Goal: Transaction & Acquisition: Purchase product/service

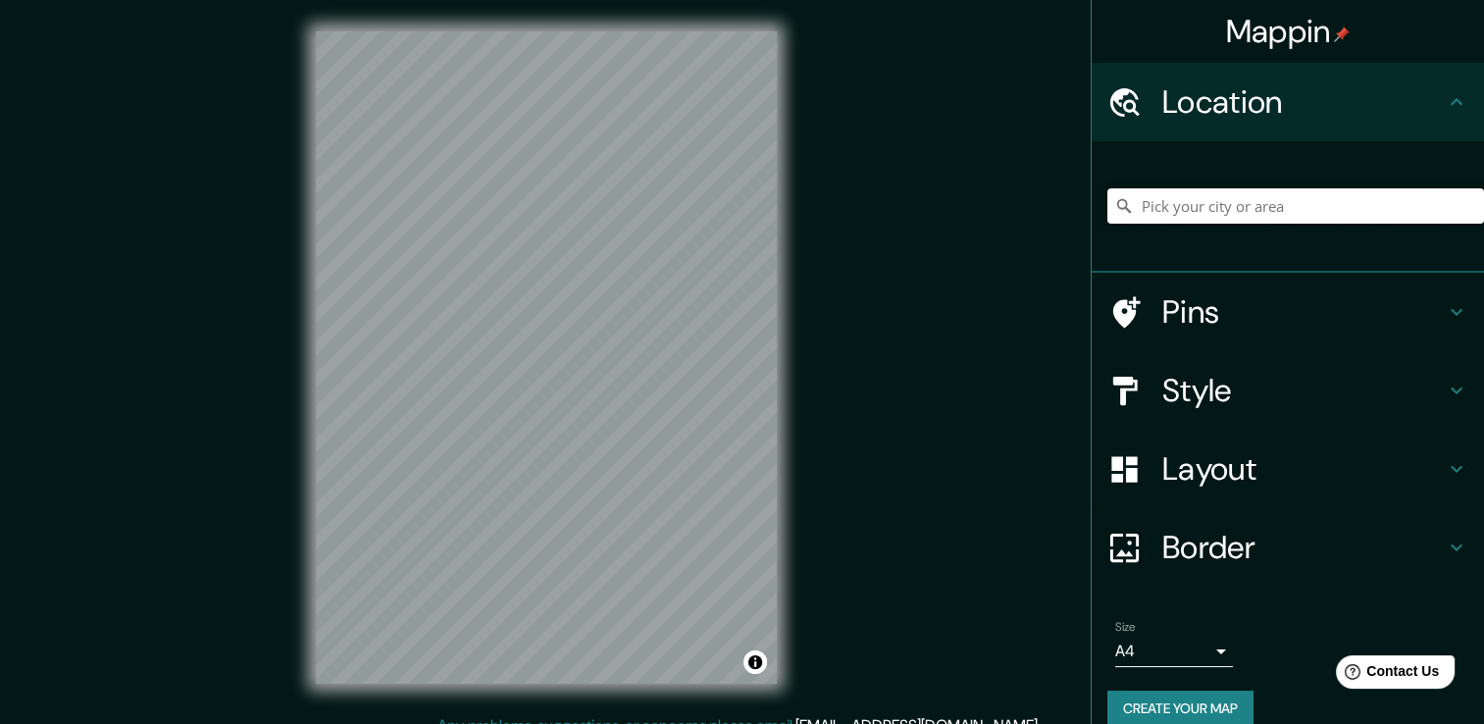
click at [1330, 207] on input "Pick your city or area" at bounding box center [1296, 205] width 377 height 35
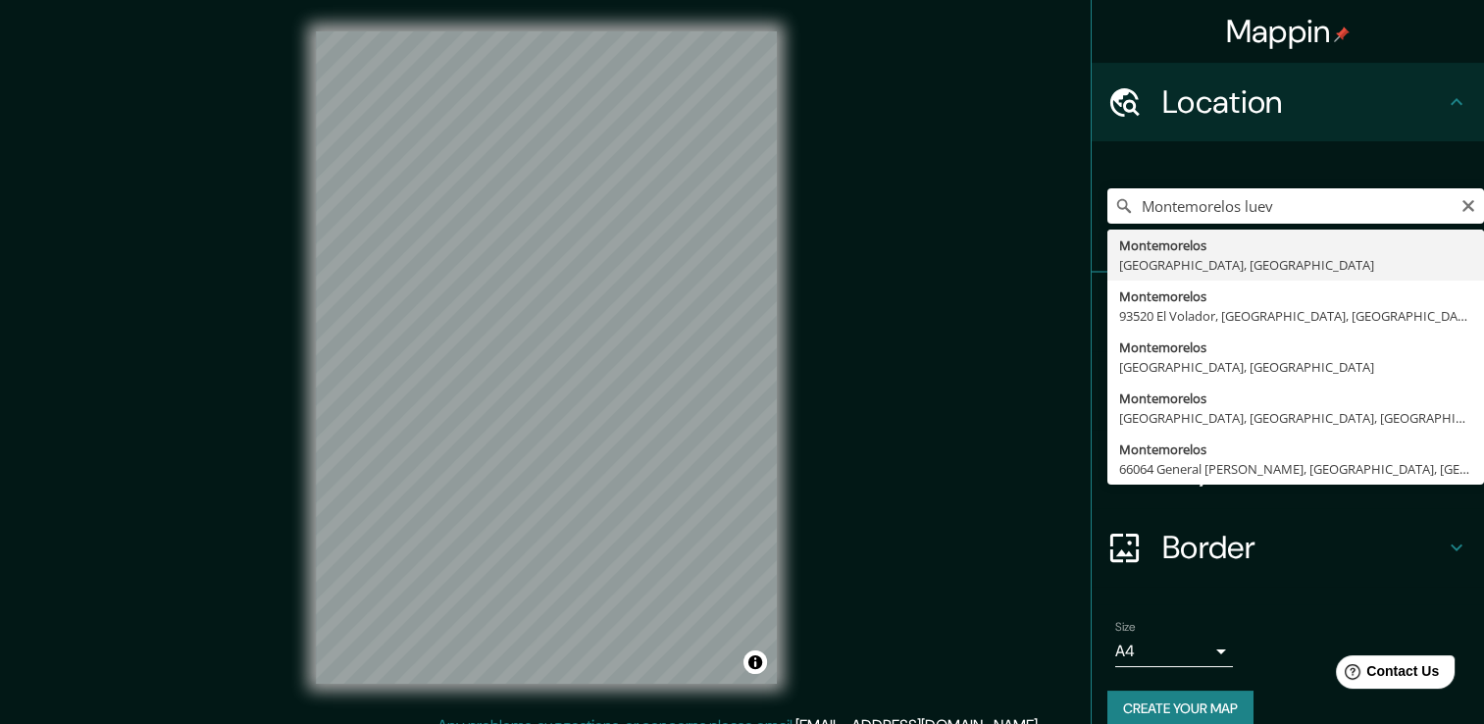
type input "Montemorelos, [GEOGRAPHIC_DATA], [GEOGRAPHIC_DATA]"
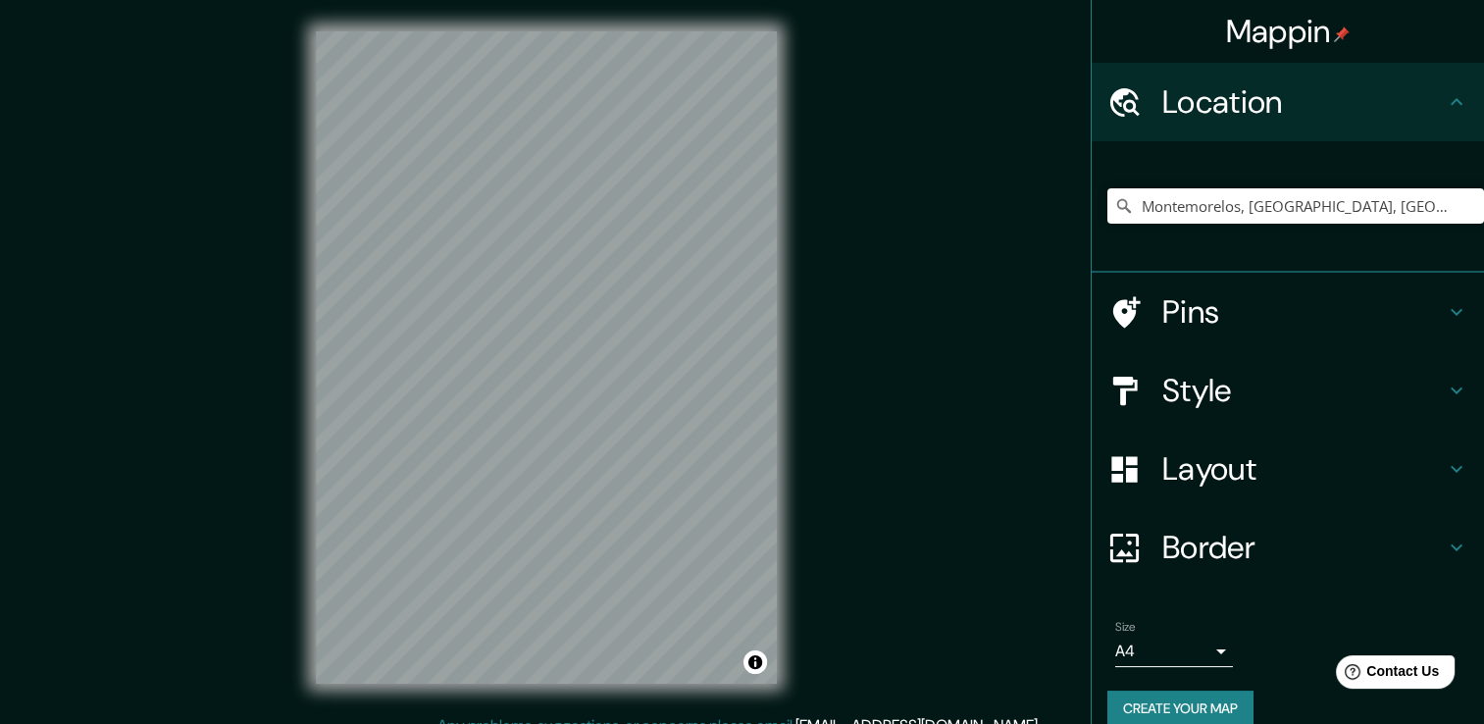
scroll to position [25, 0]
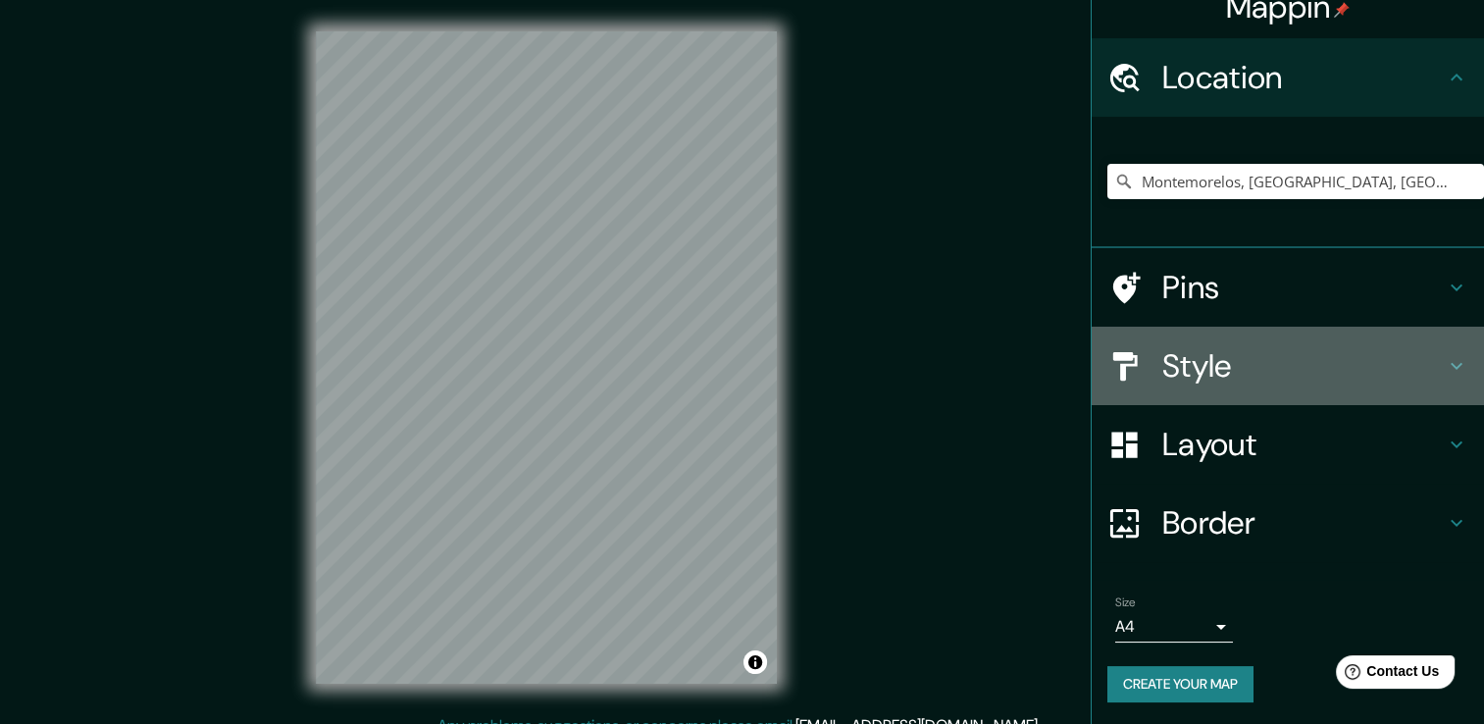
click at [1445, 361] on icon at bounding box center [1457, 366] width 24 height 24
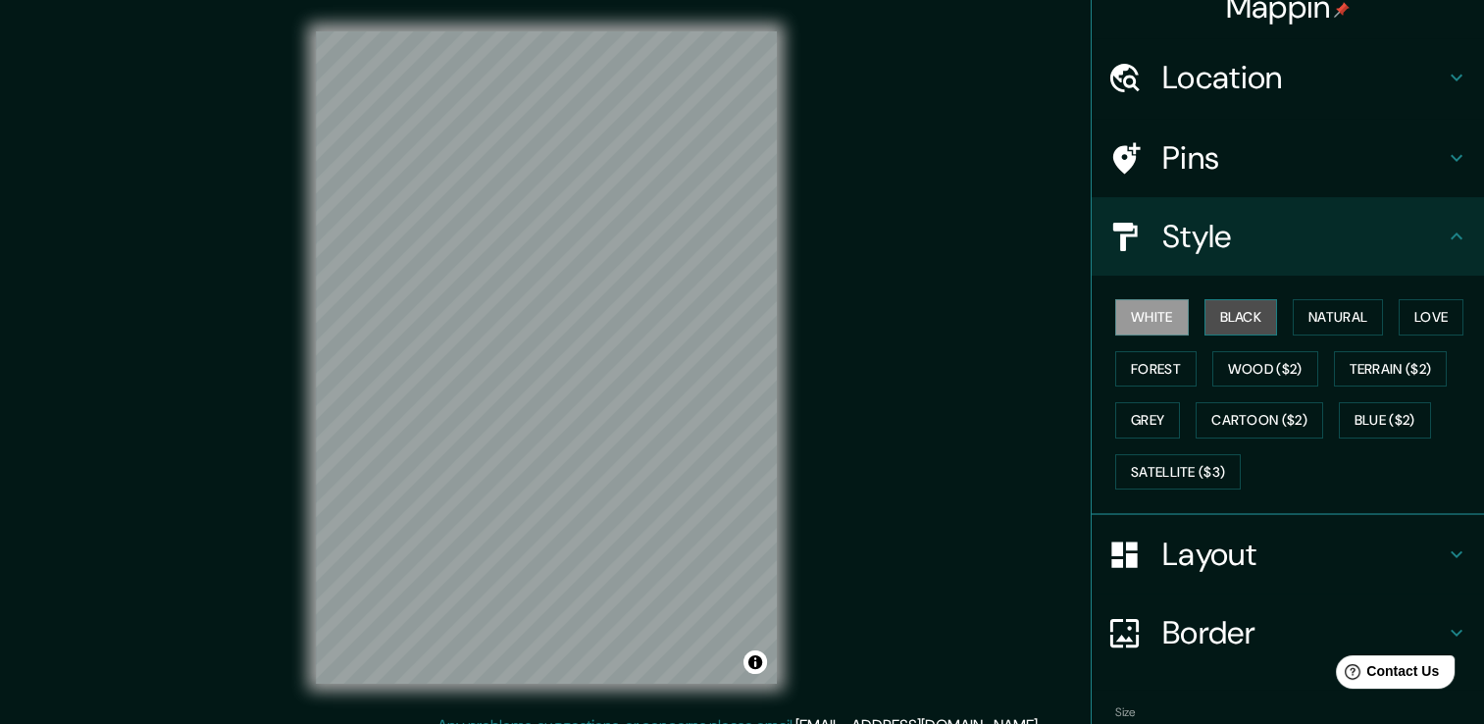
click at [1225, 317] on button "Black" at bounding box center [1242, 317] width 74 height 36
click at [1150, 318] on button "White" at bounding box center [1152, 317] width 74 height 36
click at [1256, 318] on button "Black" at bounding box center [1242, 317] width 74 height 36
click at [1140, 314] on button "White" at bounding box center [1152, 317] width 74 height 36
click at [1211, 309] on button "Black" at bounding box center [1242, 317] width 74 height 36
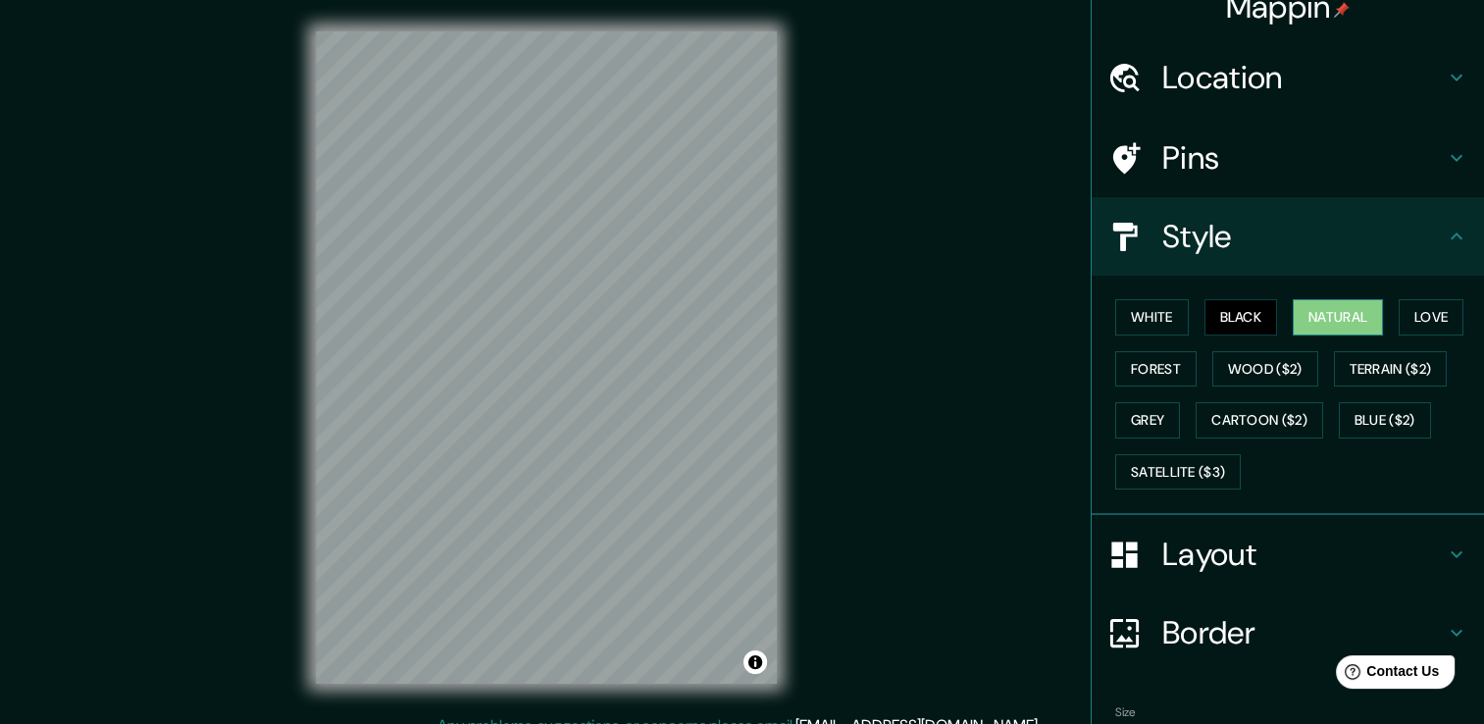
click at [1313, 307] on button "Natural" at bounding box center [1338, 317] width 90 height 36
click at [1432, 327] on button "Love" at bounding box center [1431, 317] width 65 height 36
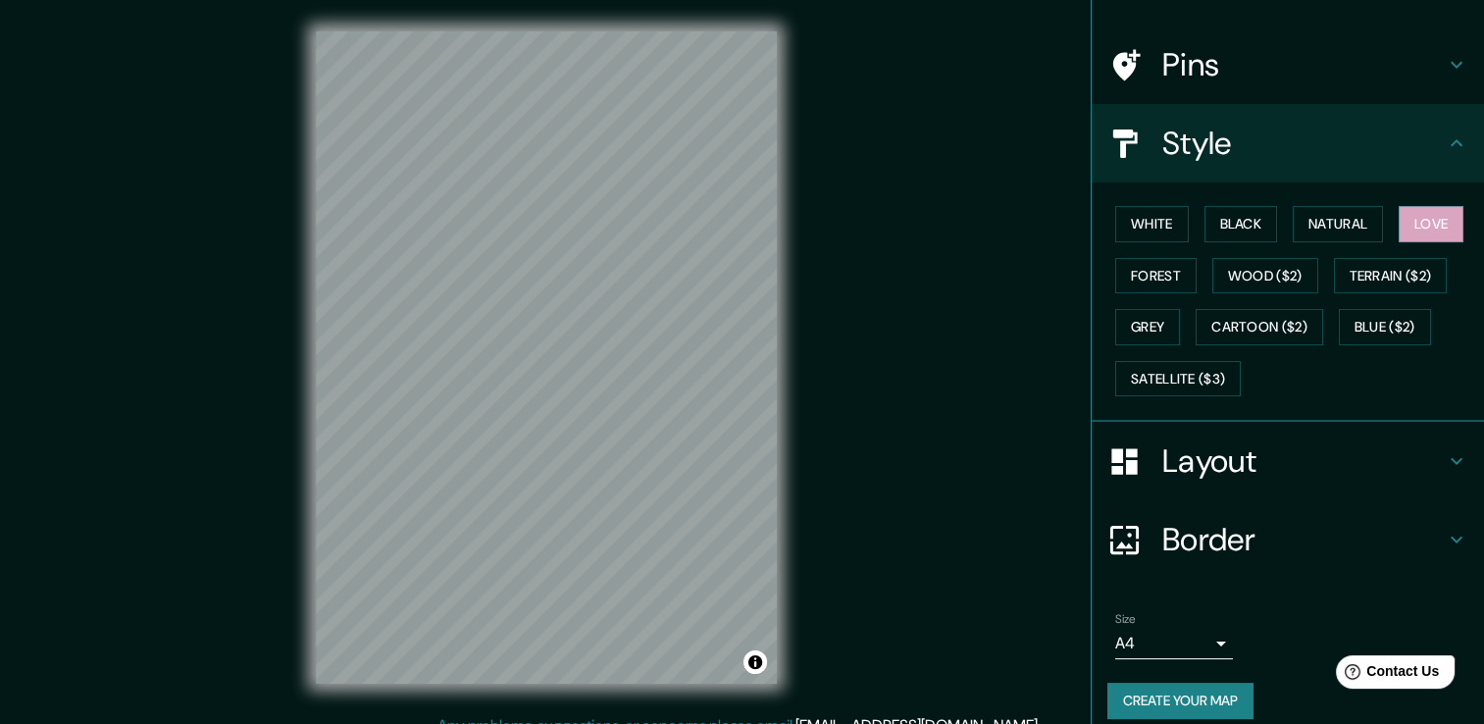
scroll to position [132, 0]
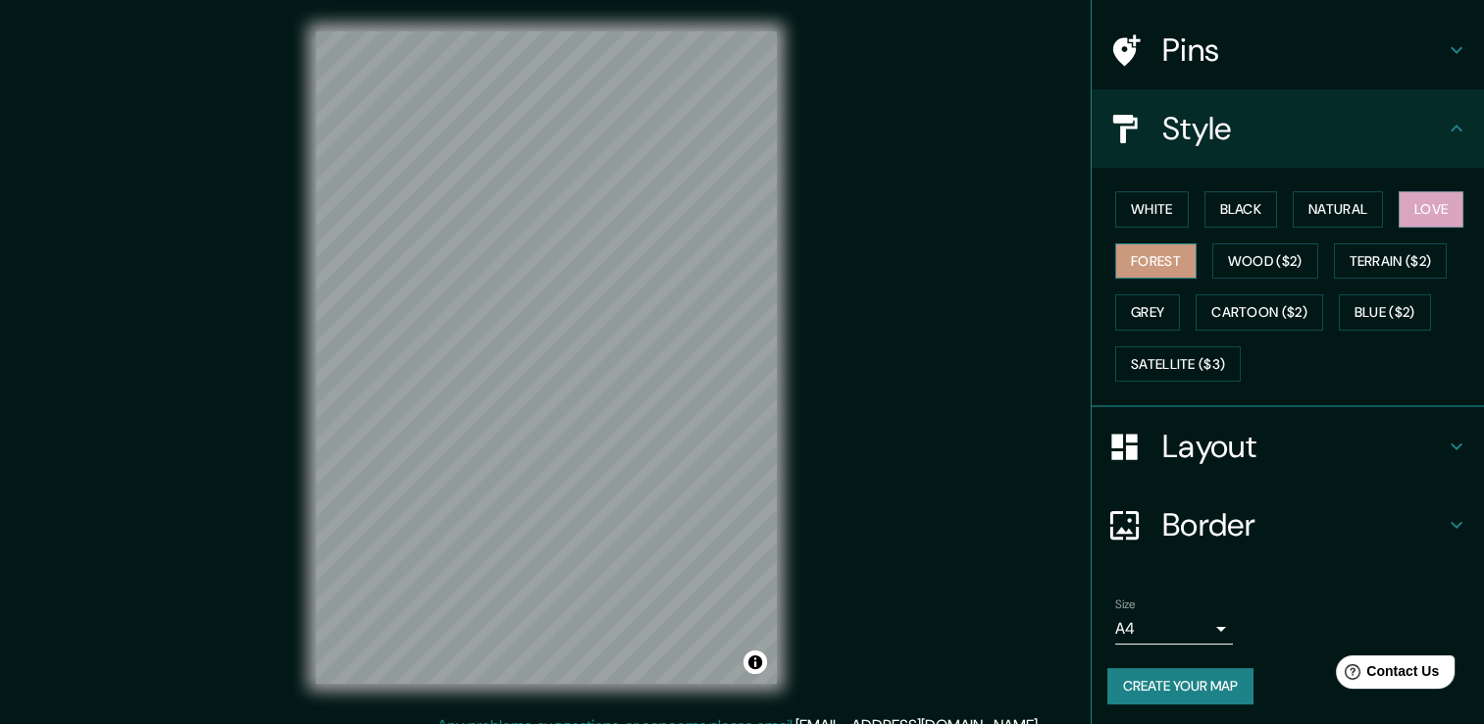
click at [1147, 250] on button "Forest" at bounding box center [1155, 261] width 81 height 36
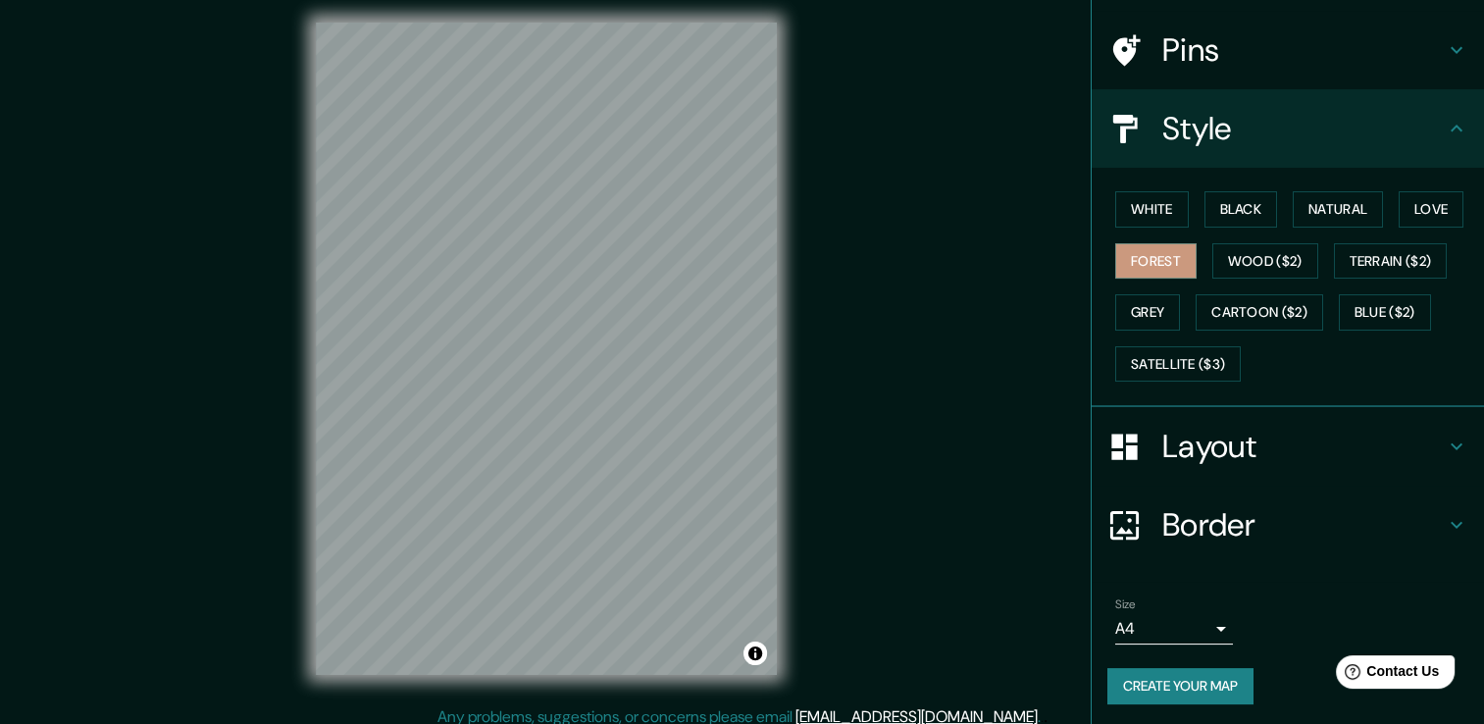
scroll to position [0, 0]
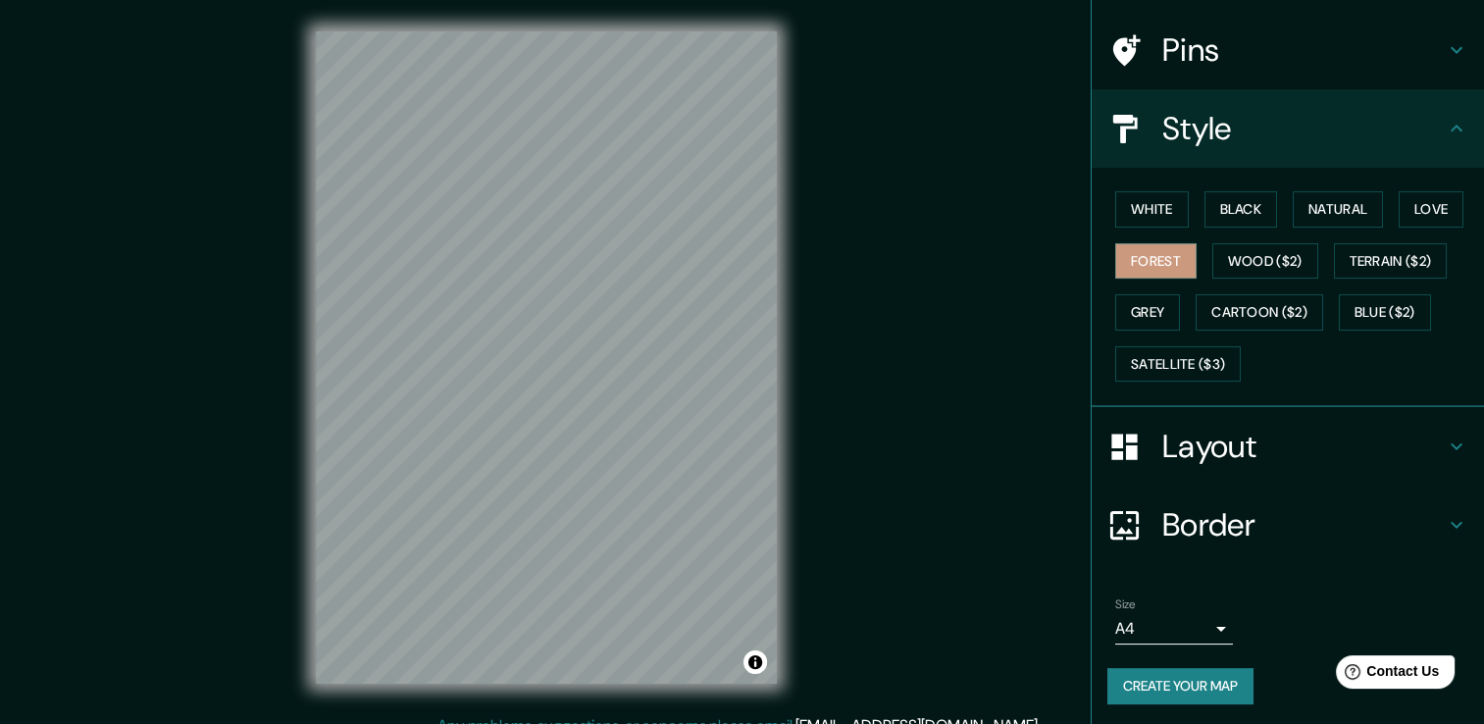
click at [903, 509] on div "Mappin Location [GEOGRAPHIC_DATA], [GEOGRAPHIC_DATA], [GEOGRAPHIC_DATA] Pins St…" at bounding box center [742, 373] width 1484 height 746
click at [1127, 312] on button "Grey" at bounding box center [1147, 312] width 65 height 36
click at [1254, 207] on button "Black" at bounding box center [1242, 209] width 74 height 36
click at [1150, 214] on button "White" at bounding box center [1152, 209] width 74 height 36
click at [1405, 304] on button "Blue ($2)" at bounding box center [1385, 312] width 92 height 36
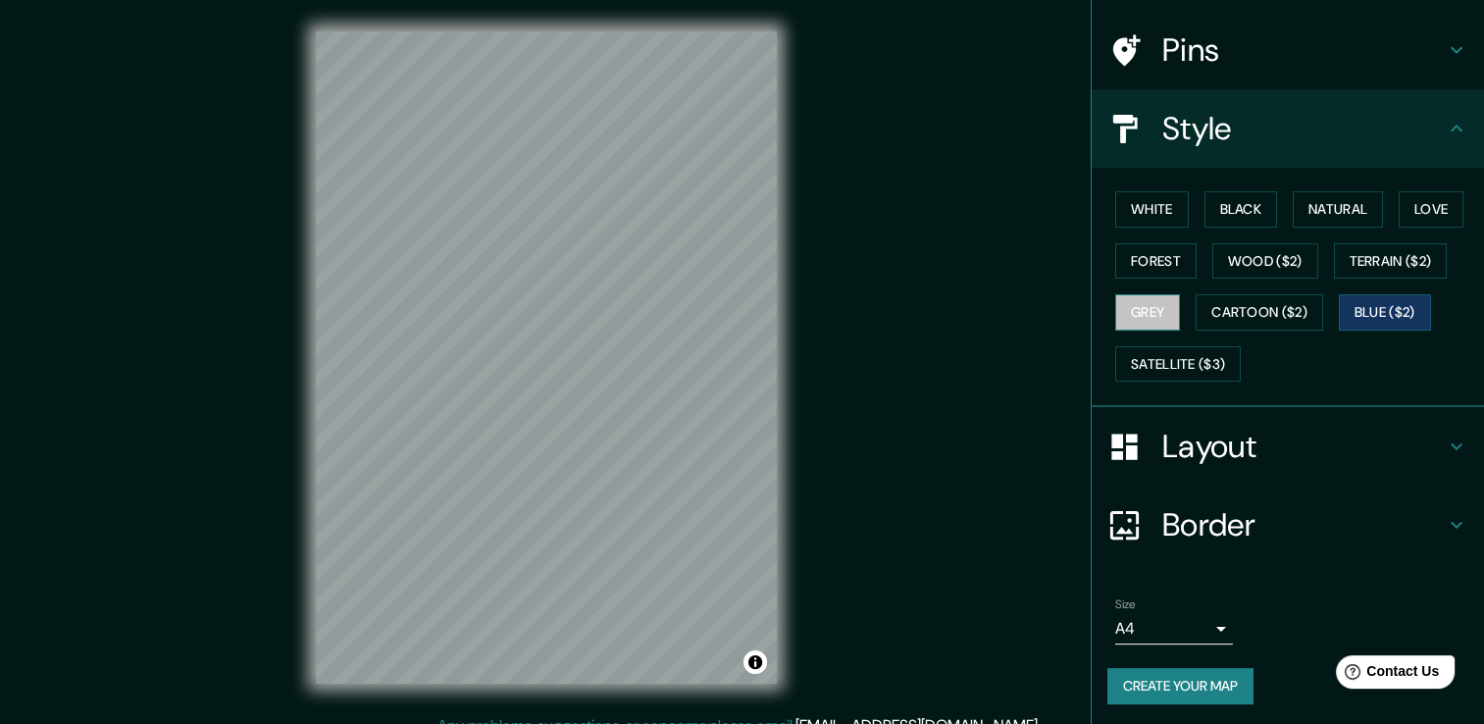
click at [1129, 298] on button "Grey" at bounding box center [1147, 312] width 65 height 36
click at [1138, 202] on button "White" at bounding box center [1152, 209] width 74 height 36
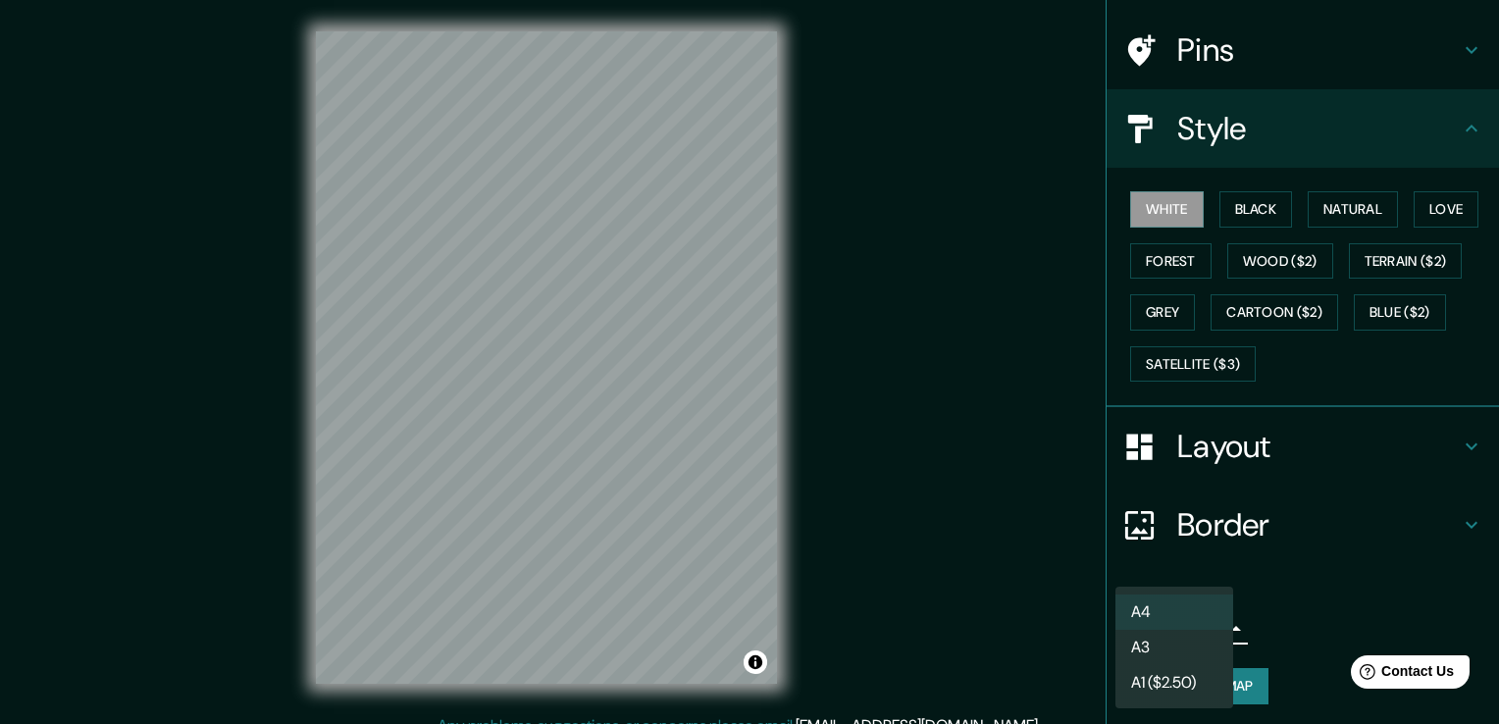
click at [1201, 624] on body "Mappin Location [GEOGRAPHIC_DATA], [GEOGRAPHIC_DATA], [GEOGRAPHIC_DATA] Pins St…" at bounding box center [749, 362] width 1499 height 724
click at [1343, 621] on div at bounding box center [749, 362] width 1499 height 724
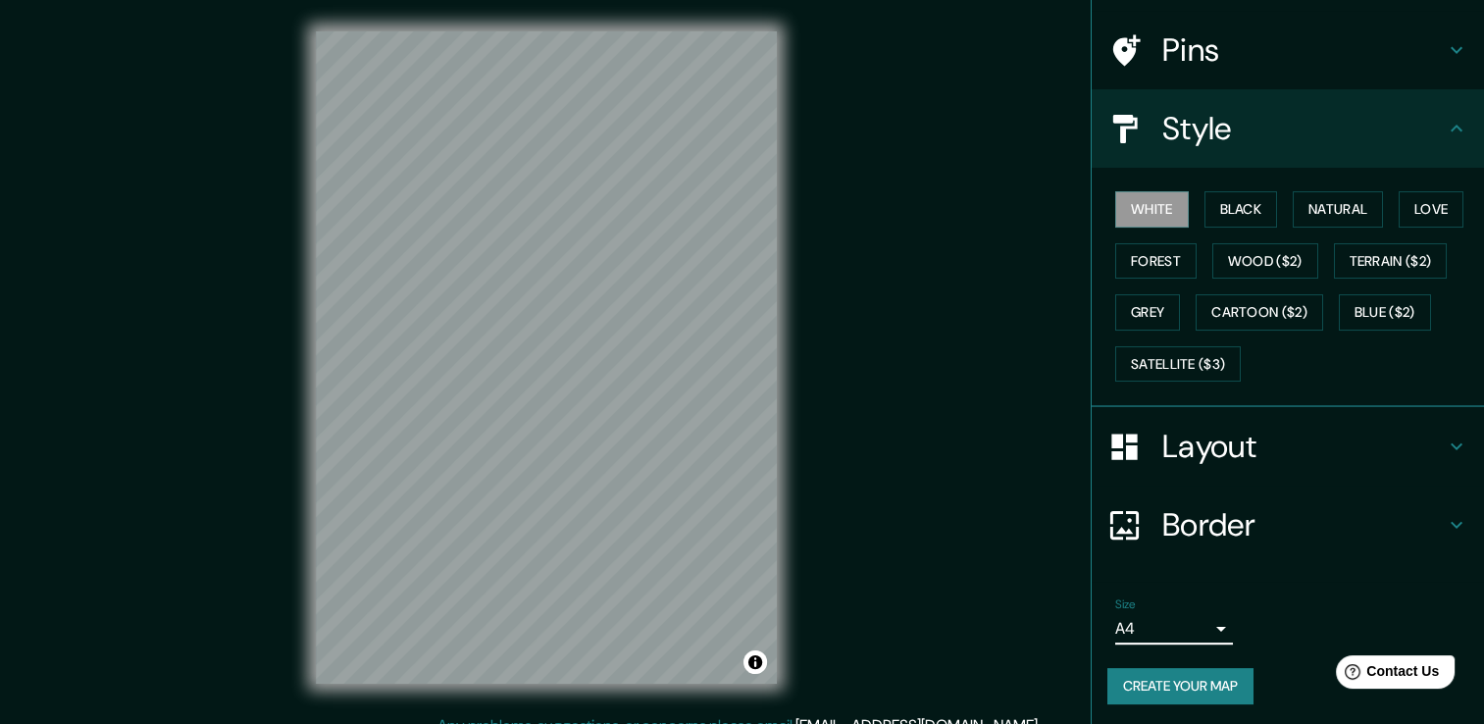
click at [1350, 439] on h4 "Layout" at bounding box center [1304, 446] width 283 height 39
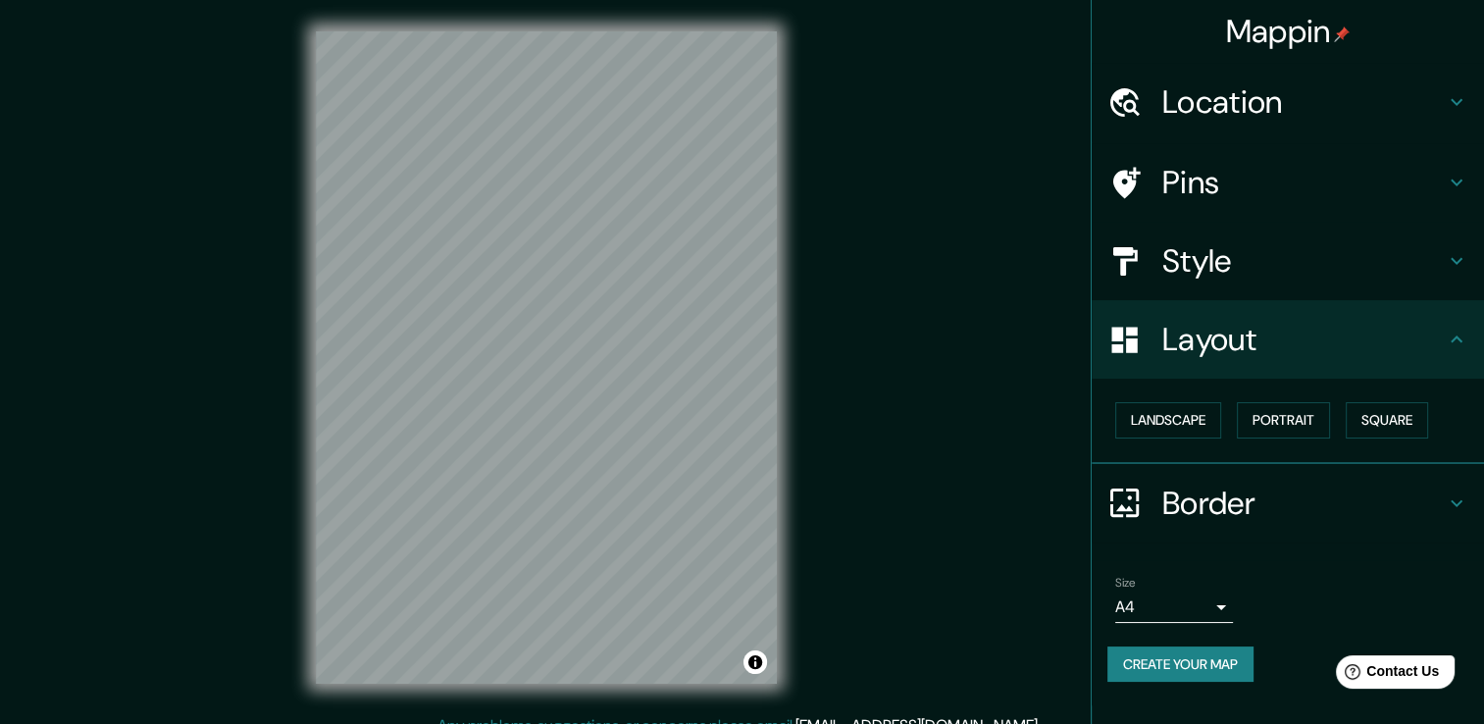
scroll to position [22, 0]
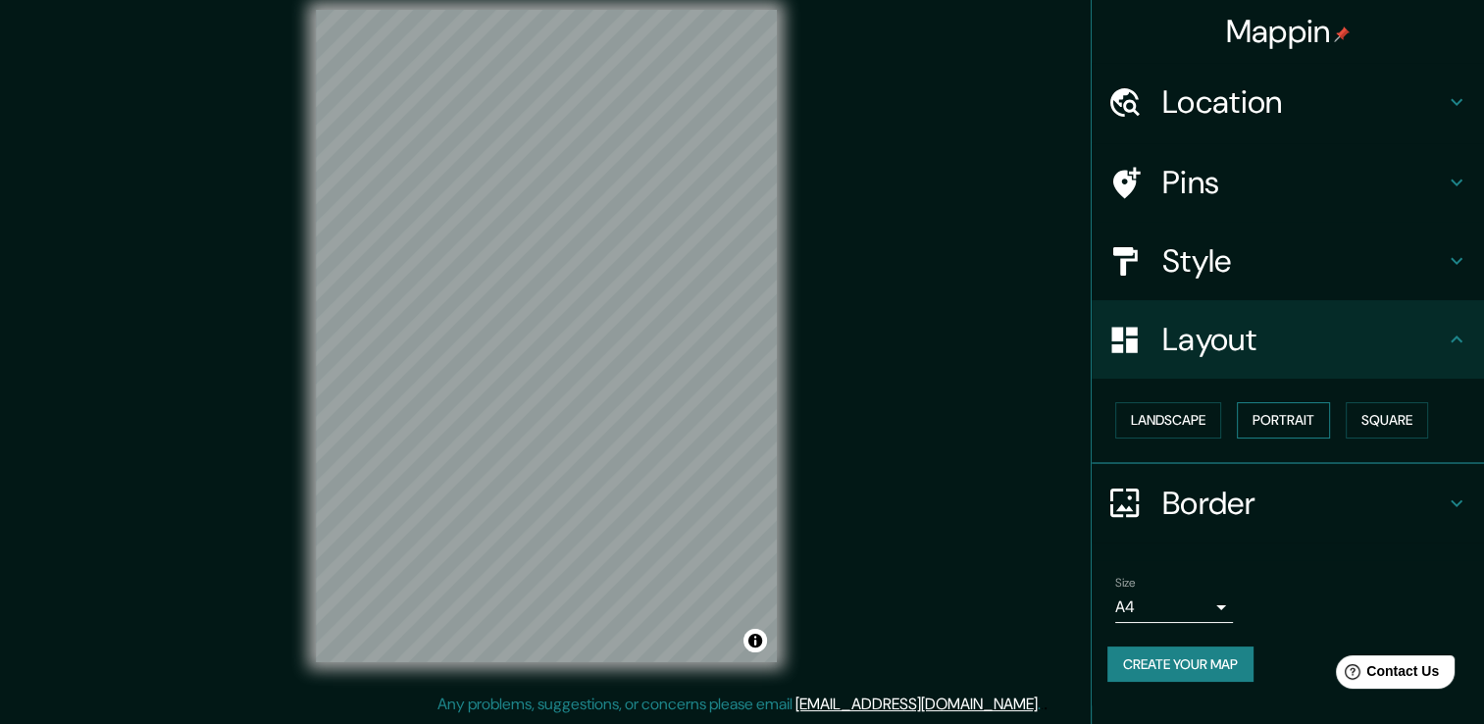
click at [1311, 418] on button "Portrait" at bounding box center [1283, 420] width 93 height 36
click at [1391, 418] on button "Square" at bounding box center [1387, 420] width 82 height 36
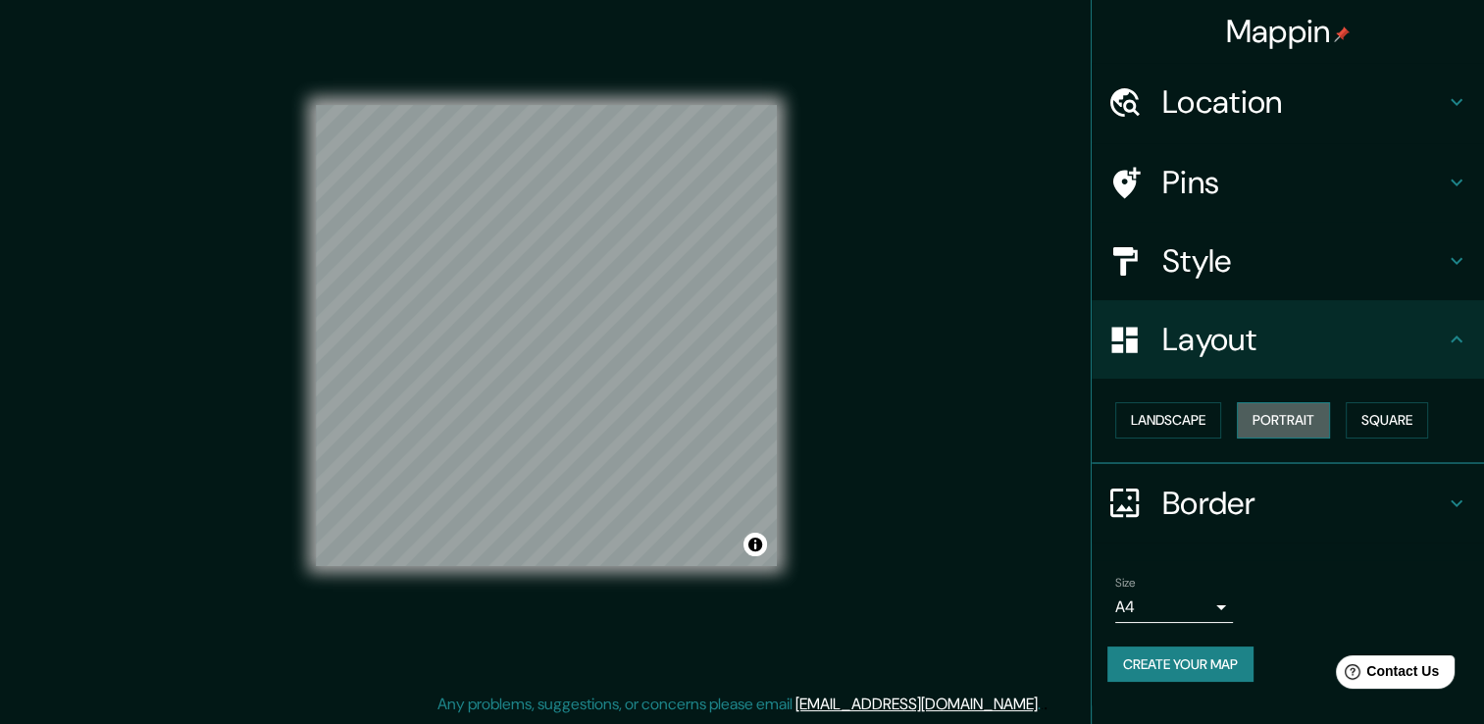
click at [1292, 416] on button "Portrait" at bounding box center [1283, 420] width 93 height 36
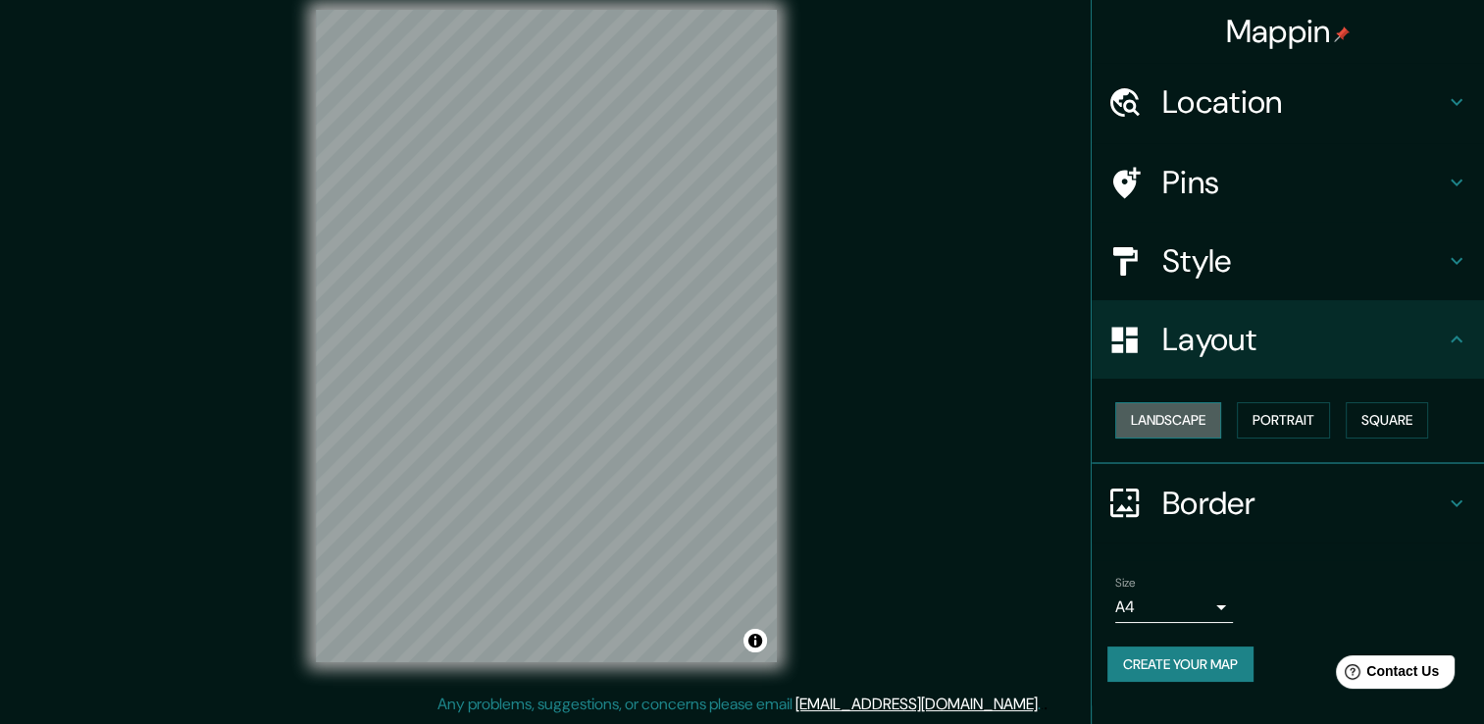
click at [1182, 414] on button "Landscape" at bounding box center [1168, 420] width 106 height 36
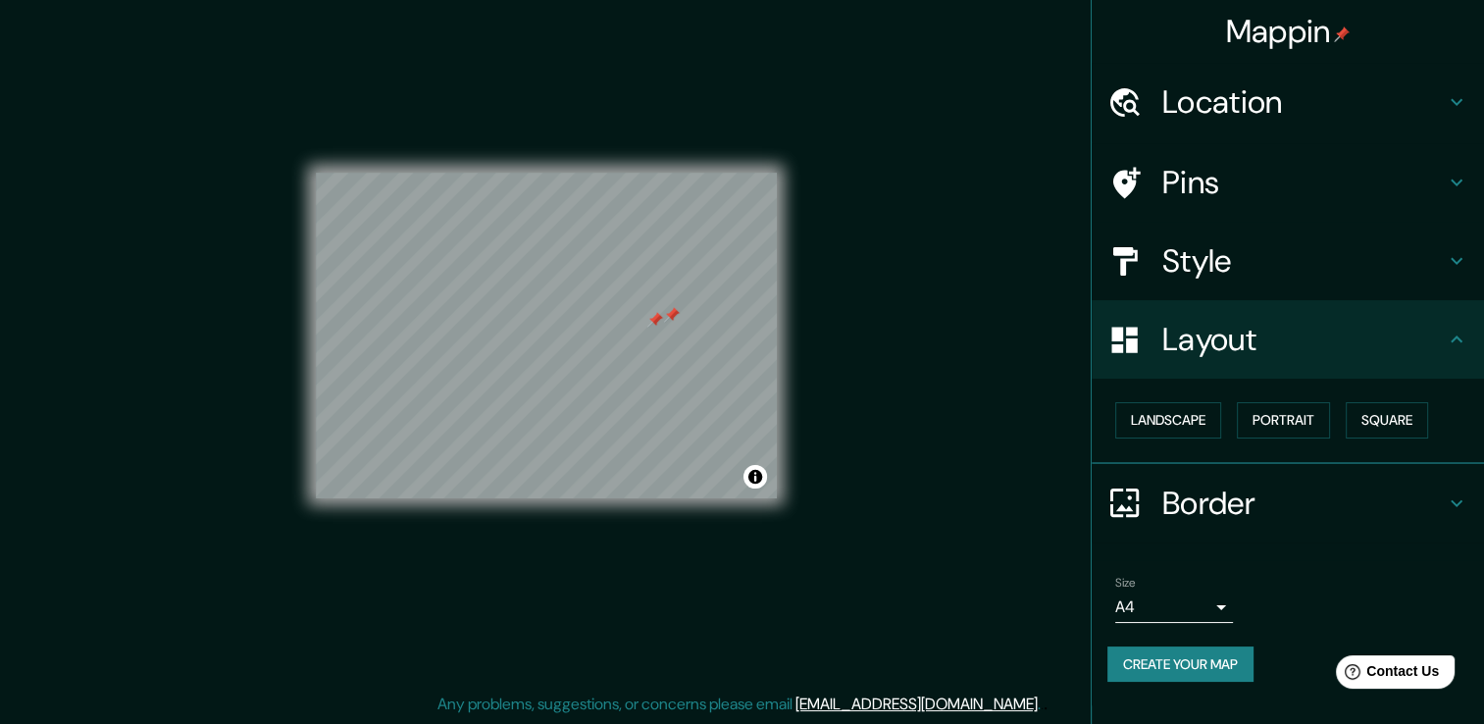
click at [652, 320] on div at bounding box center [655, 320] width 16 height 16
click at [671, 316] on div at bounding box center [672, 315] width 16 height 16
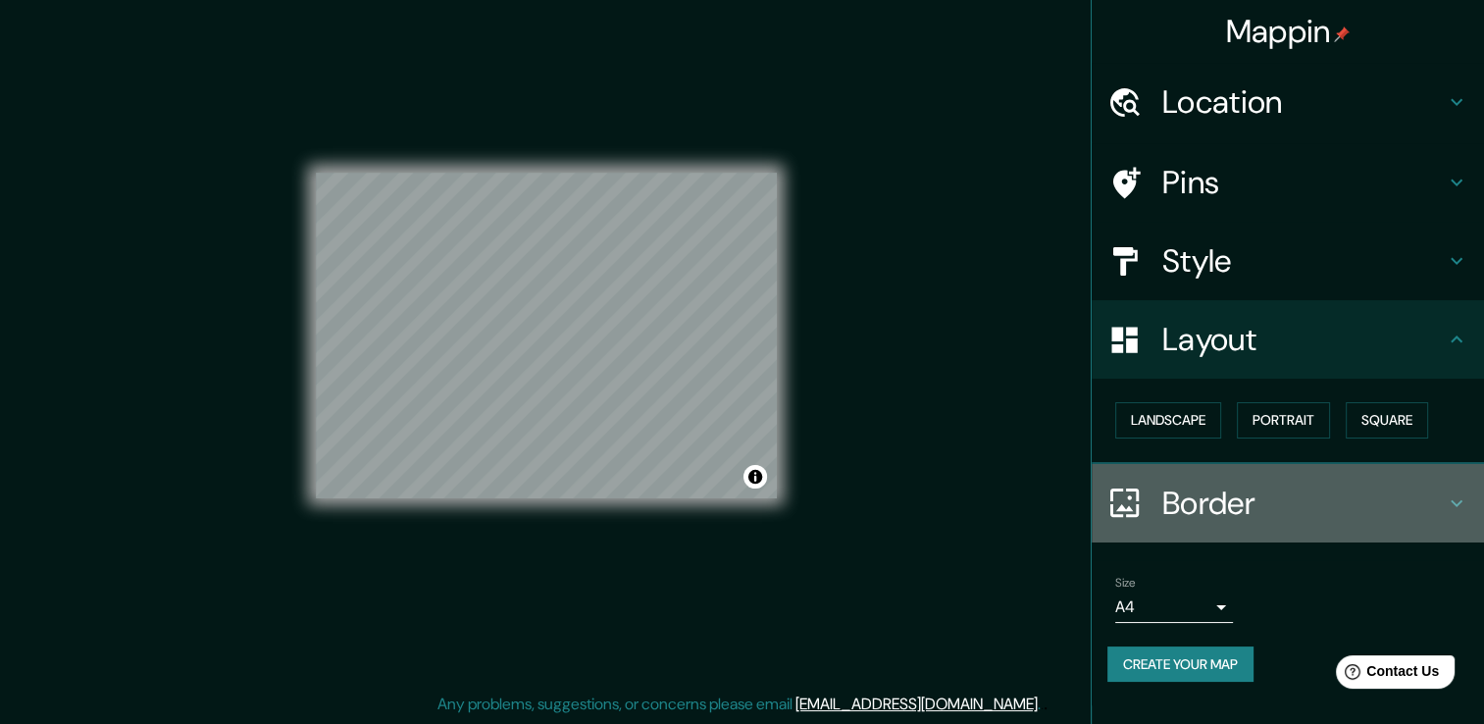
click at [1315, 514] on h4 "Border" at bounding box center [1304, 503] width 283 height 39
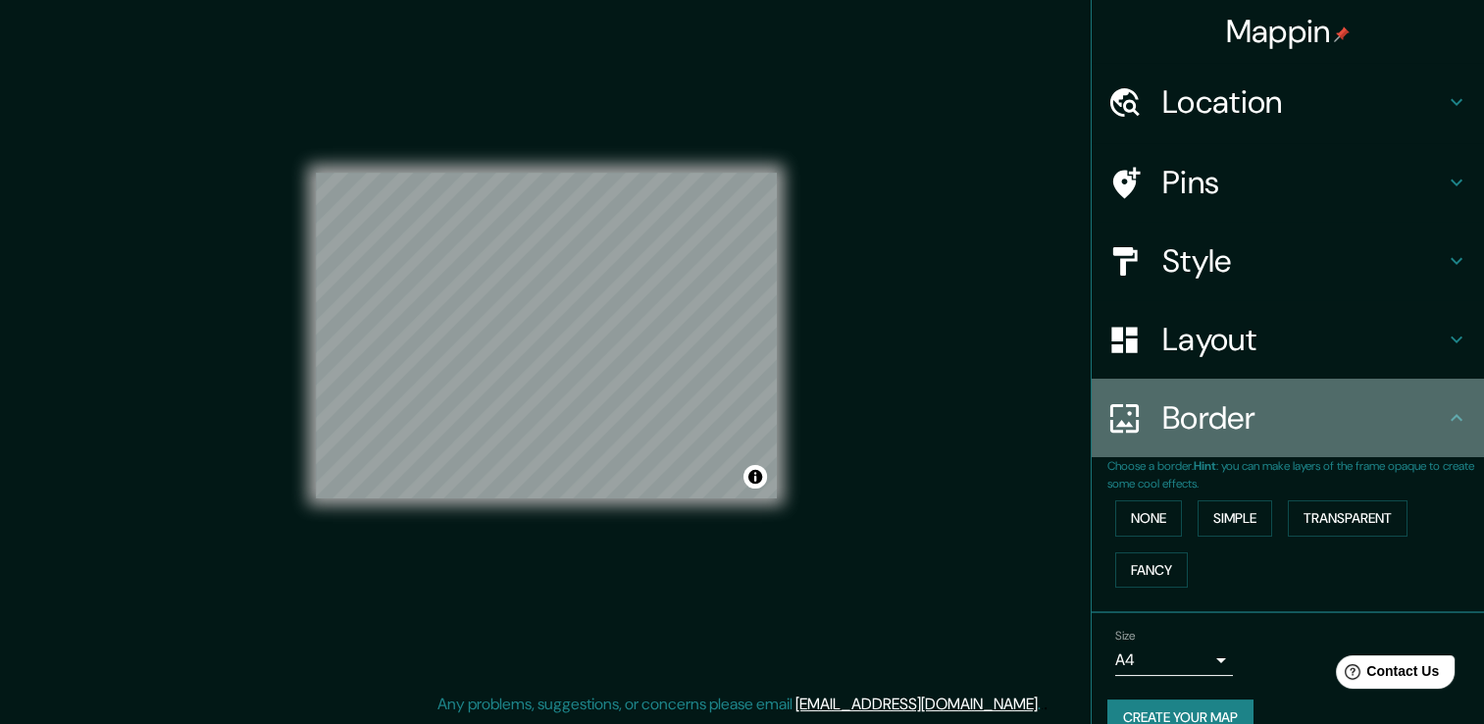
click at [1367, 406] on h4 "Border" at bounding box center [1304, 417] width 283 height 39
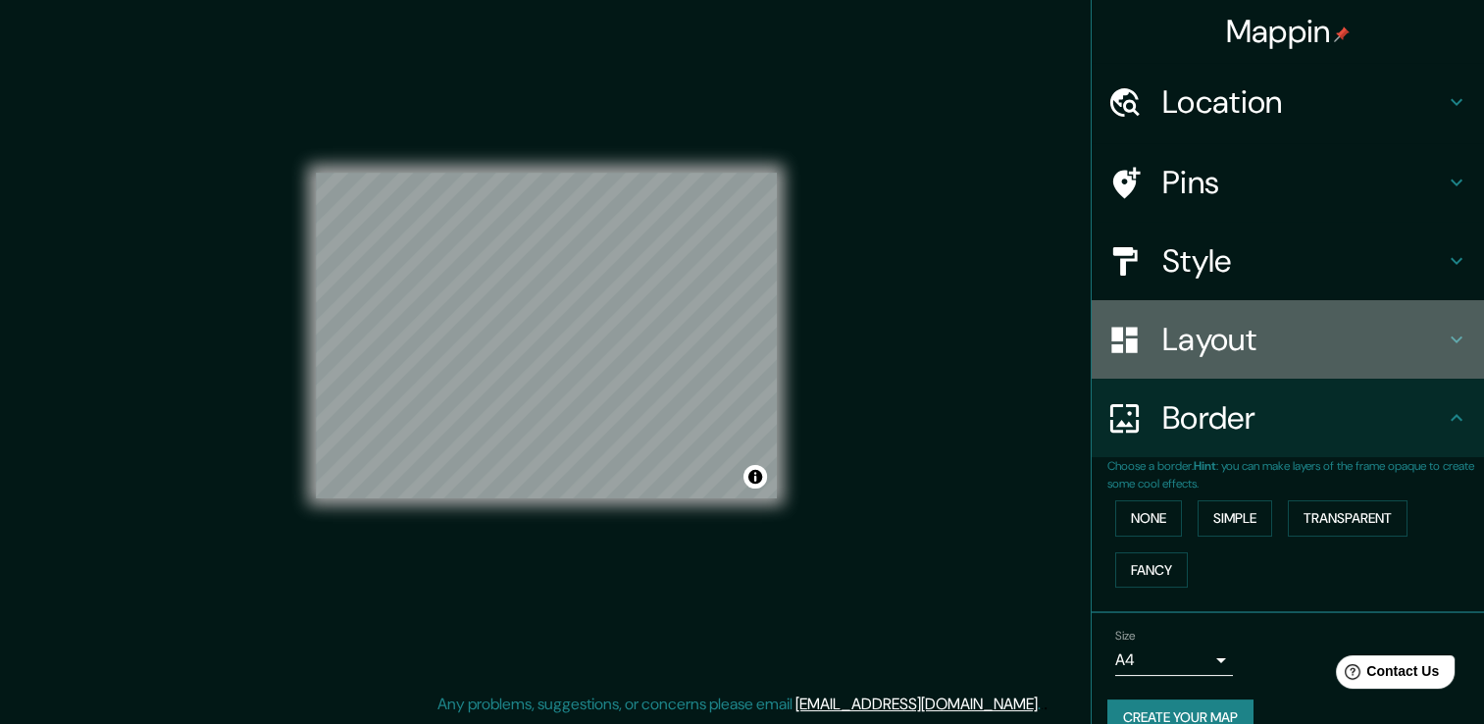
click at [1318, 367] on div "Layout" at bounding box center [1288, 339] width 392 height 78
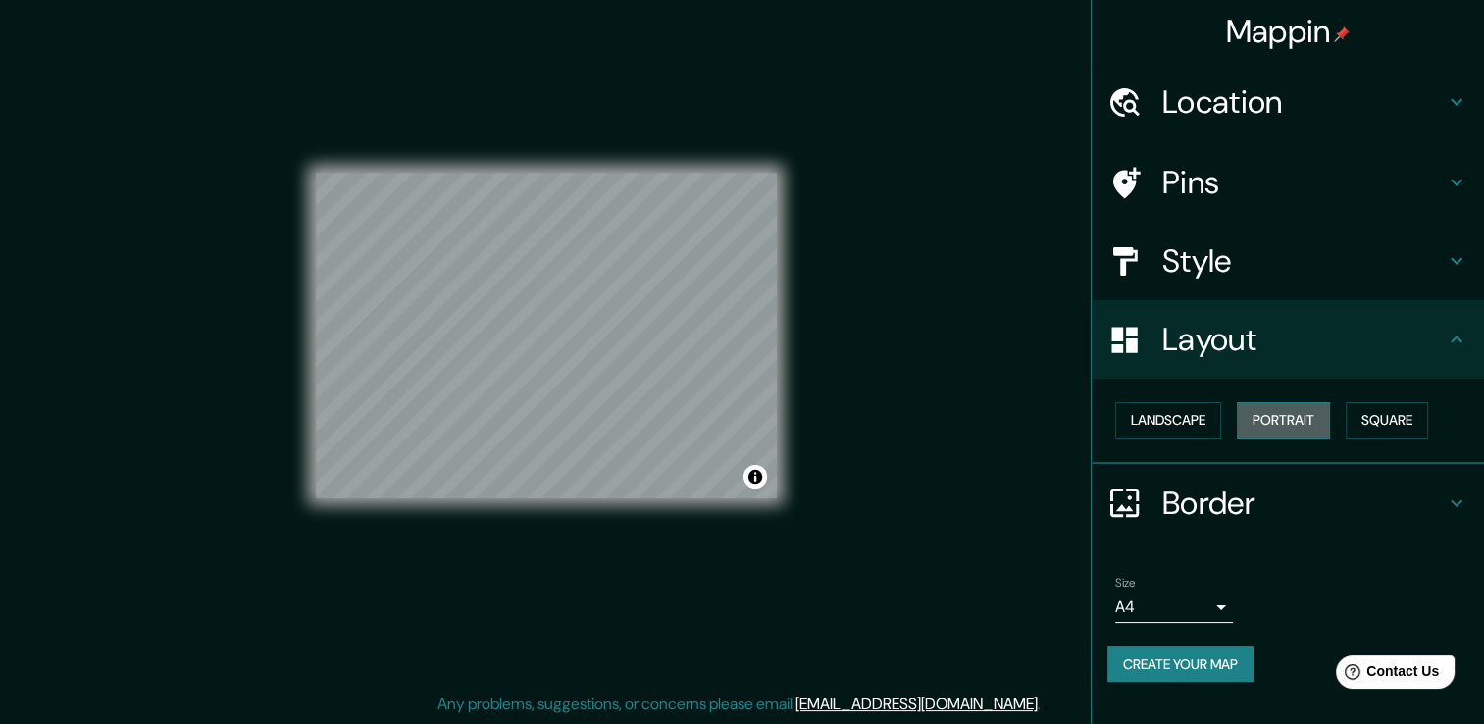
click at [1260, 418] on button "Portrait" at bounding box center [1283, 420] width 93 height 36
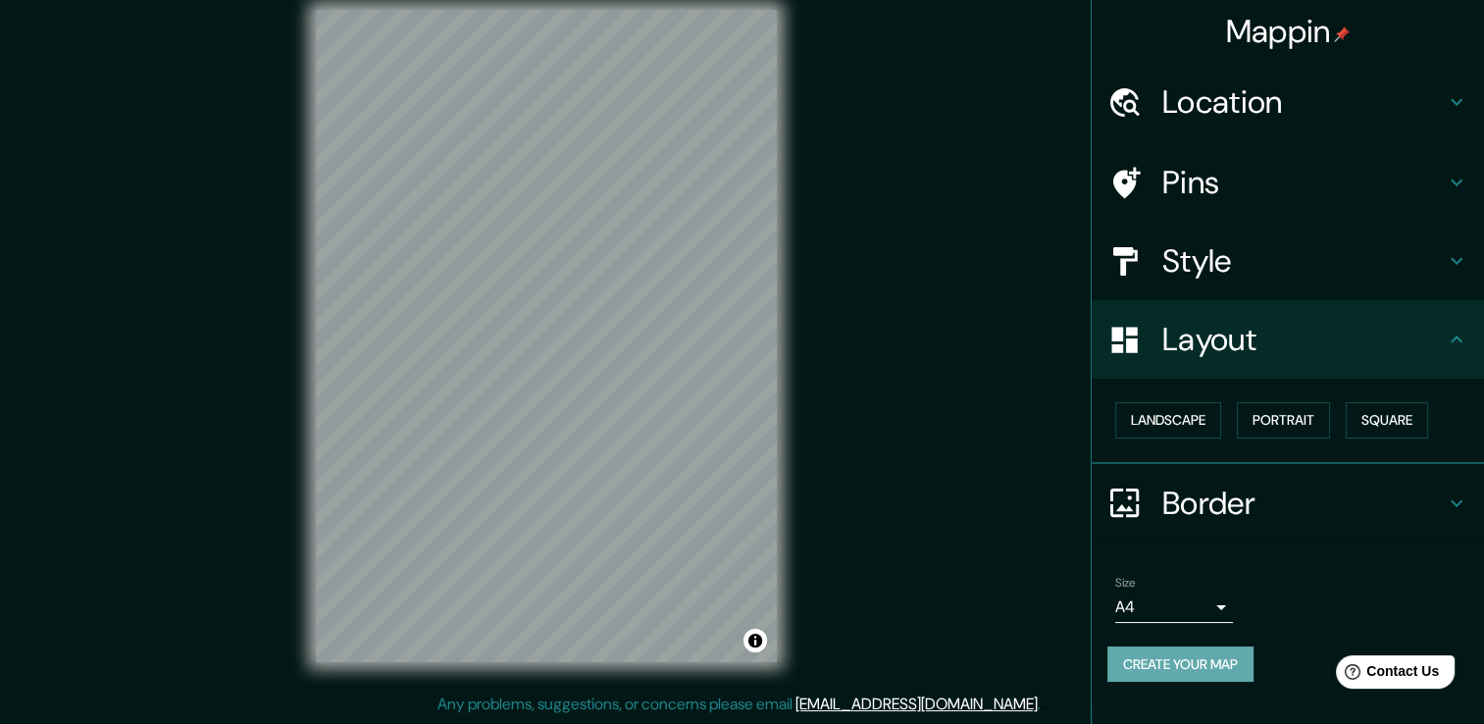
click at [1213, 665] on button "Create your map" at bounding box center [1181, 665] width 146 height 36
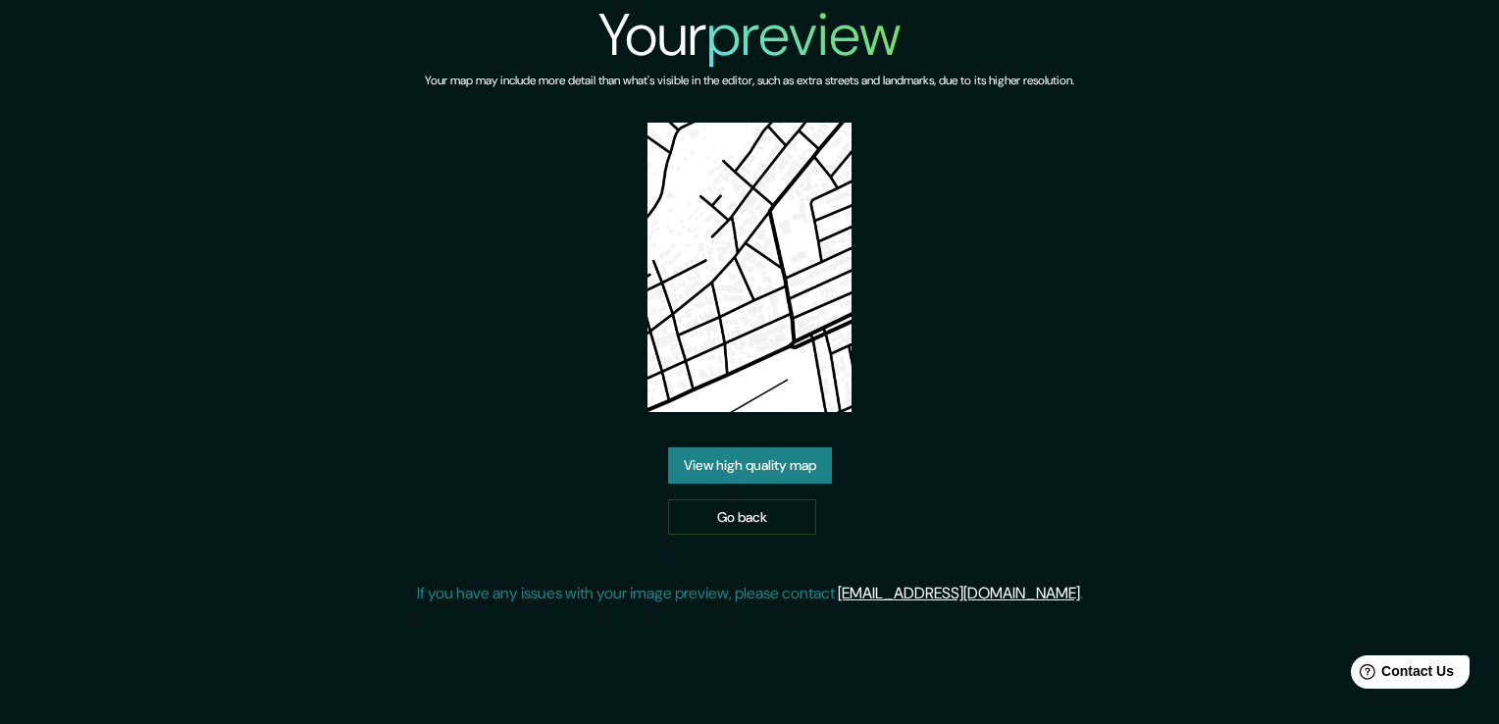
click at [747, 459] on link "View high quality map" at bounding box center [750, 465] width 164 height 36
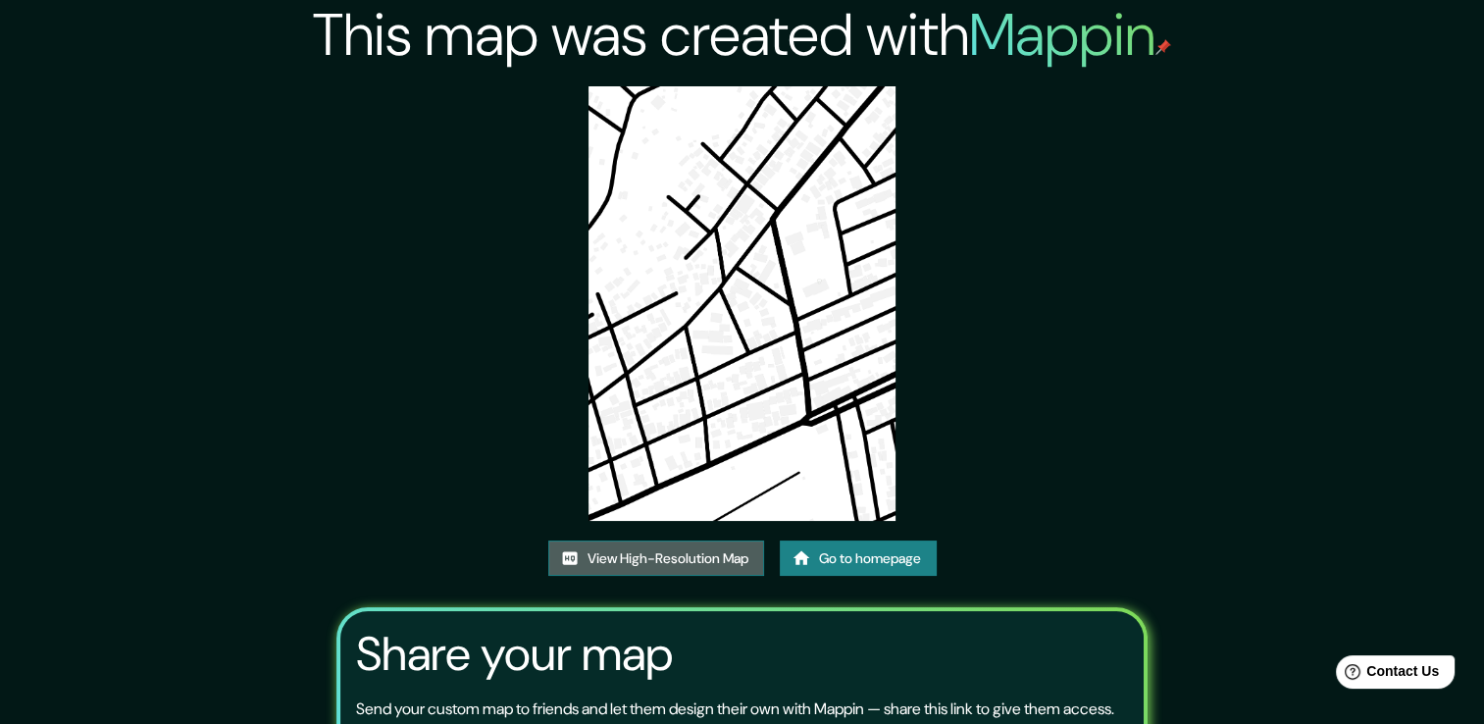
click at [624, 563] on link "View High-Resolution Map" at bounding box center [656, 559] width 216 height 36
